Goal: Task Accomplishment & Management: Manage account settings

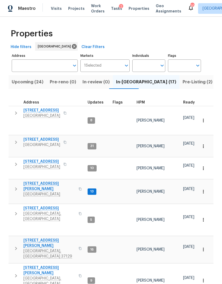
click at [53, 9] on span "Visits" at bounding box center [56, 8] width 11 height 5
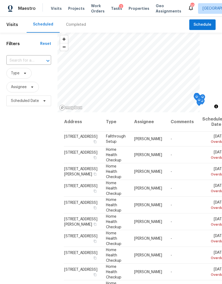
click at [73, 23] on div "Completed" at bounding box center [76, 24] width 20 height 5
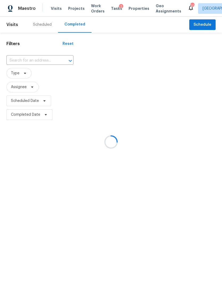
click at [29, 61] on input "text" at bounding box center [32, 61] width 52 height 8
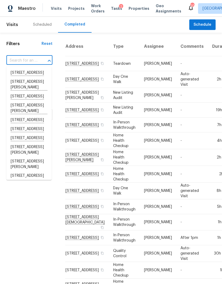
click at [22, 61] on input "text" at bounding box center [21, 61] width 31 height 8
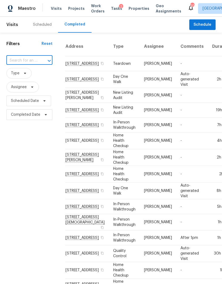
paste input "[STREET_ADDRESS]"
type input "[STREET_ADDRESS]"
click at [26, 74] on li "[STREET_ADDRESS]" at bounding box center [28, 73] width 45 height 9
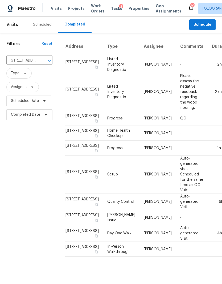
click at [70, 73] on td "[STREET_ADDRESS]" at bounding box center [84, 64] width 38 height 17
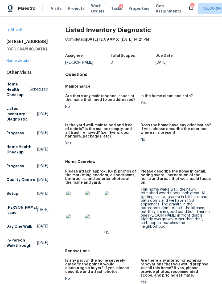
click at [55, 8] on span "Visits" at bounding box center [56, 8] width 11 height 5
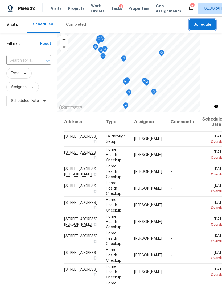
click at [207, 23] on span "Schedule" at bounding box center [202, 25] width 18 height 7
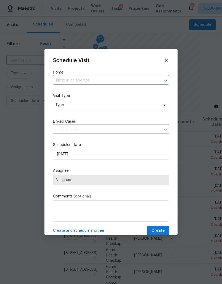
click at [105, 81] on input "text" at bounding box center [103, 81] width 101 height 8
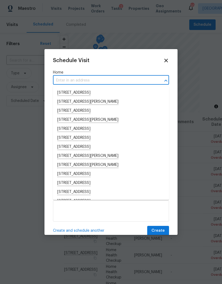
click at [87, 78] on input "text" at bounding box center [103, 81] width 101 height 8
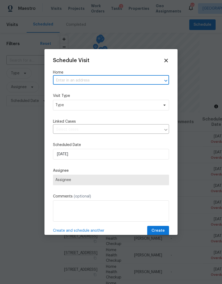
paste input "[STREET_ADDRESS]"
type input "[STREET_ADDRESS]"
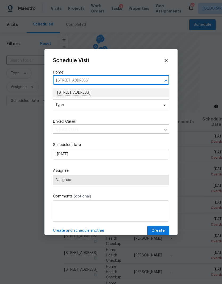
click at [113, 93] on li "[STREET_ADDRESS]" at bounding box center [111, 93] width 116 height 9
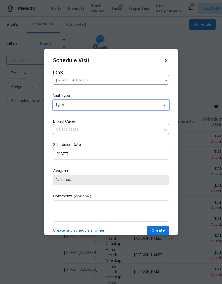
click at [87, 104] on span "Type" at bounding box center [106, 105] width 103 height 5
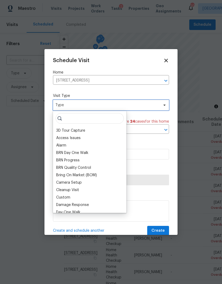
click at [102, 104] on span "Type" at bounding box center [106, 105] width 103 height 5
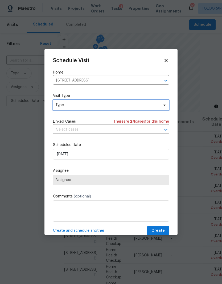
click at [100, 107] on span "Type" at bounding box center [106, 105] width 103 height 5
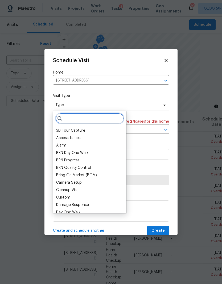
click at [78, 118] on input "search" at bounding box center [90, 118] width 68 height 11
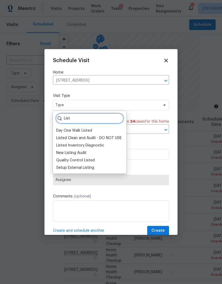
type input "List"
click at [91, 145] on div "Listed Inventory Diagnostic" at bounding box center [80, 145] width 48 height 5
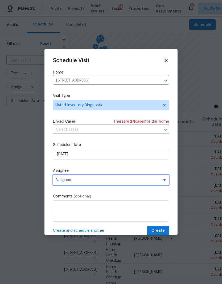
click at [110, 182] on span "Assignee" at bounding box center [107, 180] width 104 height 4
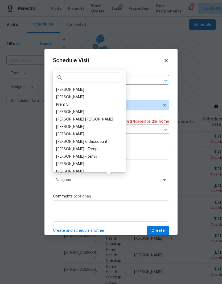
click at [68, 87] on div "[PERSON_NAME]" at bounding box center [70, 89] width 28 height 5
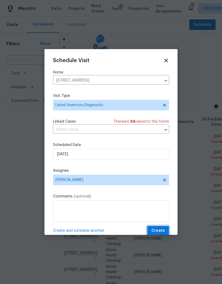
click at [163, 230] on span "Create" at bounding box center [157, 231] width 13 height 7
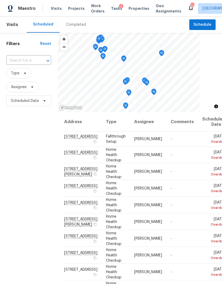
click at [27, 58] on input "text" at bounding box center [21, 61] width 30 height 8
type input "3047"
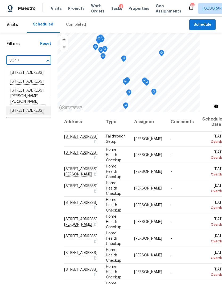
click at [34, 116] on li "[STREET_ADDRESS]" at bounding box center [28, 111] width 44 height 9
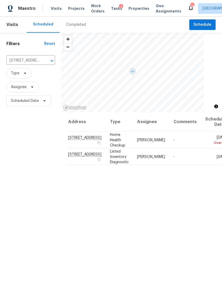
click at [0, 0] on icon at bounding box center [0, 0] width 0 height 0
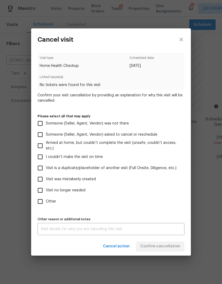
click at [69, 170] on span "Visit is a duplicate/placeholder of another visit (Full Onsite, Diligence, etc.)" at bounding box center [111, 169] width 131 height 6
click at [46, 170] on input "Visit is a duplicate/placeholder of another visit (Full Onsite, Diligence, etc.)" at bounding box center [40, 168] width 11 height 11
checkbox input "true"
click at [73, 194] on span "Visit no longer needed" at bounding box center [66, 191] width 40 height 6
click at [46, 194] on input "Visit no longer needed" at bounding box center [40, 190] width 11 height 11
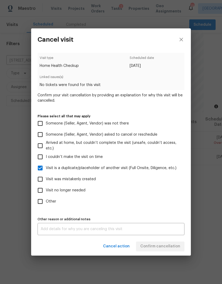
checkbox input "true"
click at [104, 231] on textarea at bounding box center [111, 230] width 140 height 4
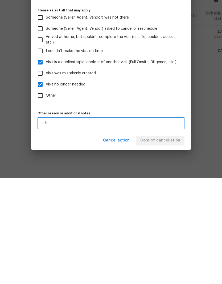
type textarea "Lids"
click at [162, 238] on div "Cancel action Confirm cancellation" at bounding box center [110, 247] width 159 height 18
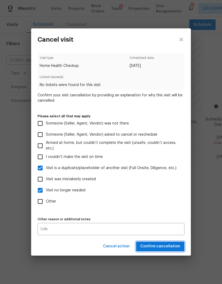
click at [165, 245] on span "Confirm cancellation" at bounding box center [160, 246] width 40 height 7
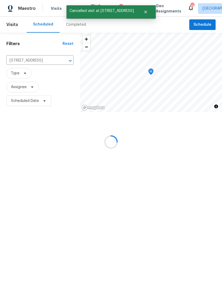
scroll to position [0, 0]
